Goal: Find specific page/section: Find specific page/section

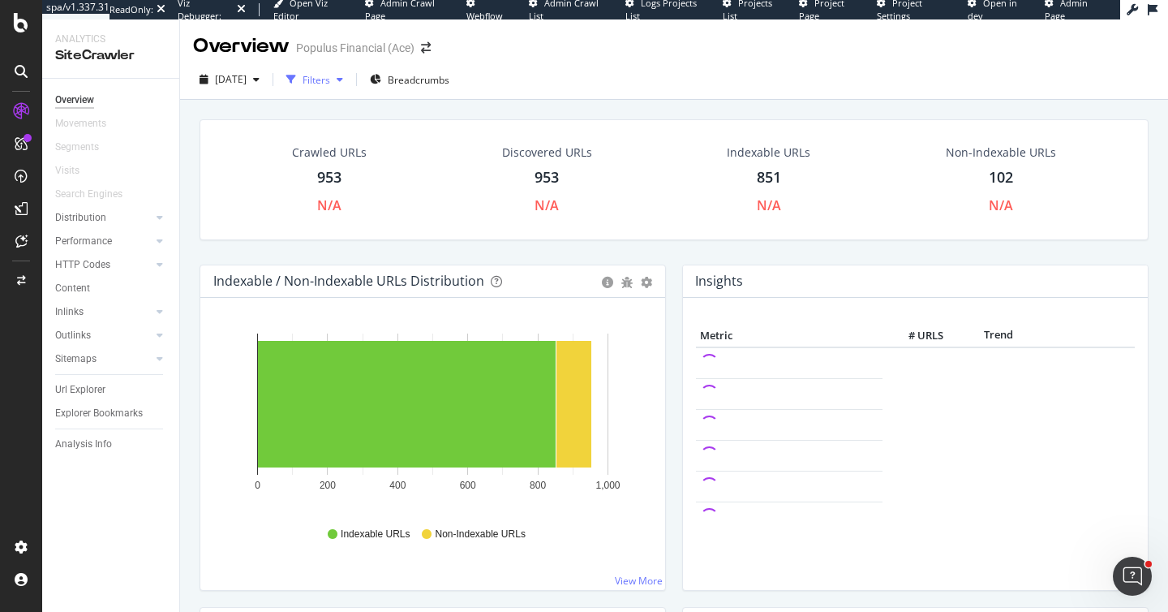
click at [330, 86] on div "Filters" at bounding box center [317, 80] width 28 height 14
